Goal: Task Accomplishment & Management: Complete application form

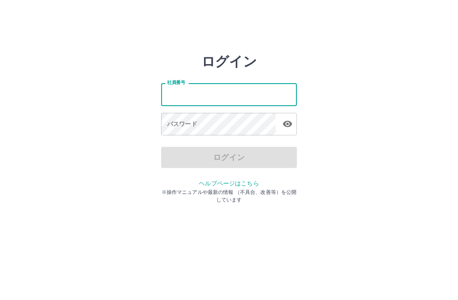
type input "*******"
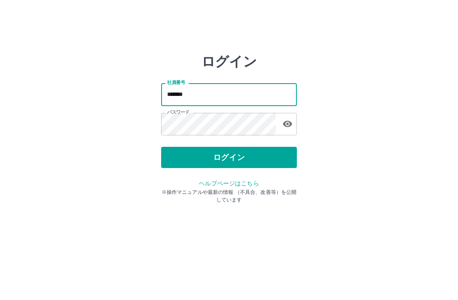
click at [255, 159] on button "ログイン" at bounding box center [229, 157] width 136 height 21
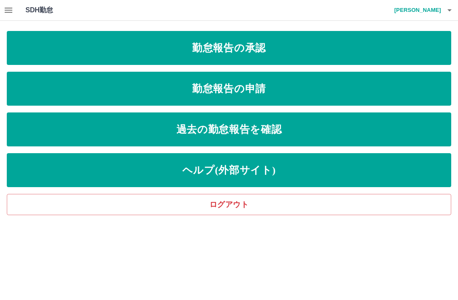
click at [266, 89] on link "勤怠報告の申請" at bounding box center [229, 89] width 444 height 34
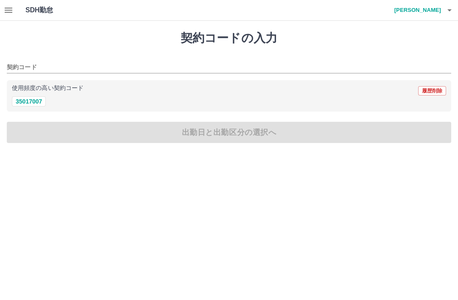
click at [32, 104] on button "35017007" at bounding box center [29, 101] width 34 height 10
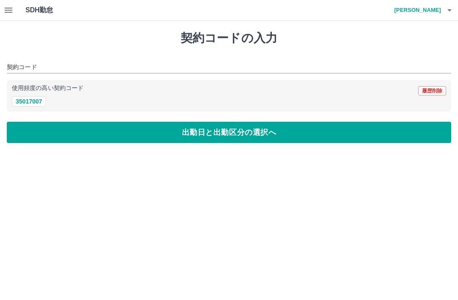
type input "********"
click at [89, 132] on button "出勤日と出勤区分の選択へ" at bounding box center [229, 132] width 444 height 21
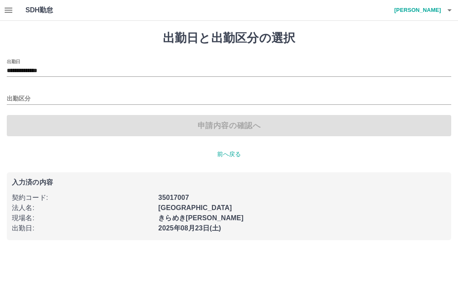
click at [73, 64] on div "**********" at bounding box center [229, 68] width 444 height 18
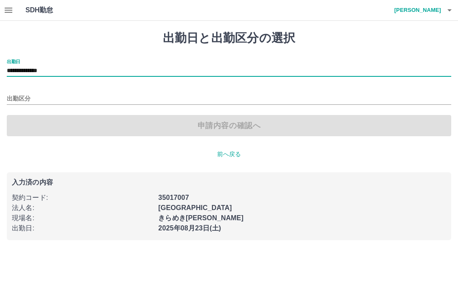
click at [7, 7] on icon "button" at bounding box center [8, 10] width 10 height 10
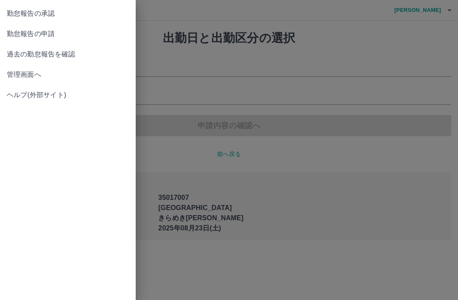
click at [44, 7] on link "勤怠報告の承認" at bounding box center [68, 13] width 136 height 20
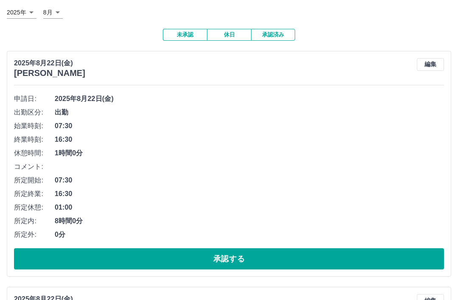
click at [236, 257] on button "承認する" at bounding box center [229, 259] width 430 height 21
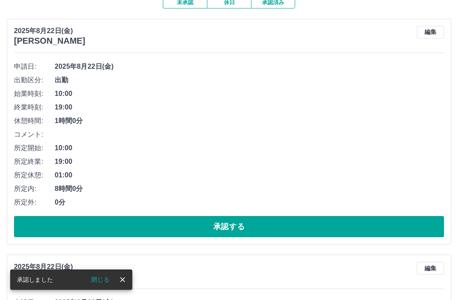
scroll to position [82, 0]
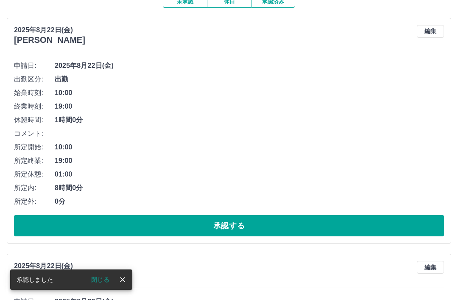
click at [232, 224] on button "承認する" at bounding box center [229, 225] width 430 height 21
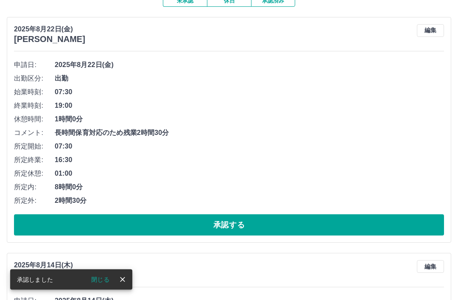
scroll to position [84, 0]
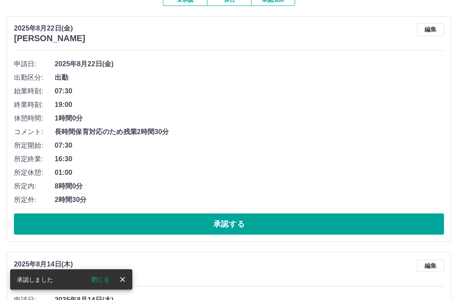
click at [230, 224] on button "承認する" at bounding box center [229, 224] width 430 height 21
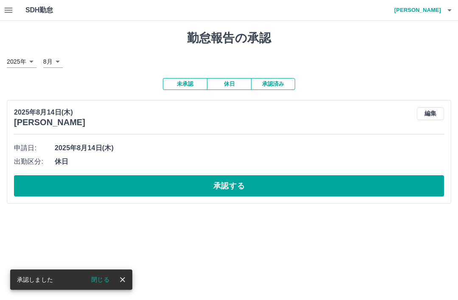
scroll to position [0, 0]
click at [224, 191] on button "承認する" at bounding box center [229, 185] width 430 height 21
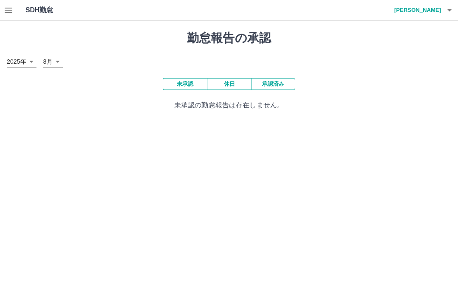
click at [435, 8] on h4 "[PERSON_NAME]" at bounding box center [415, 10] width 51 height 20
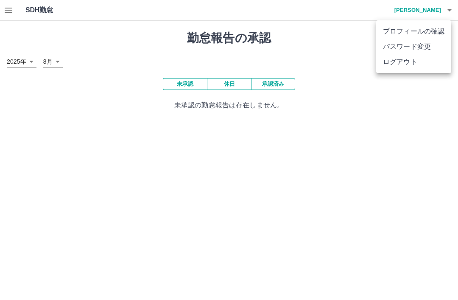
click at [400, 67] on li "ログアウト" at bounding box center [413, 61] width 75 height 15
